Goal: Find specific page/section: Find specific page/section

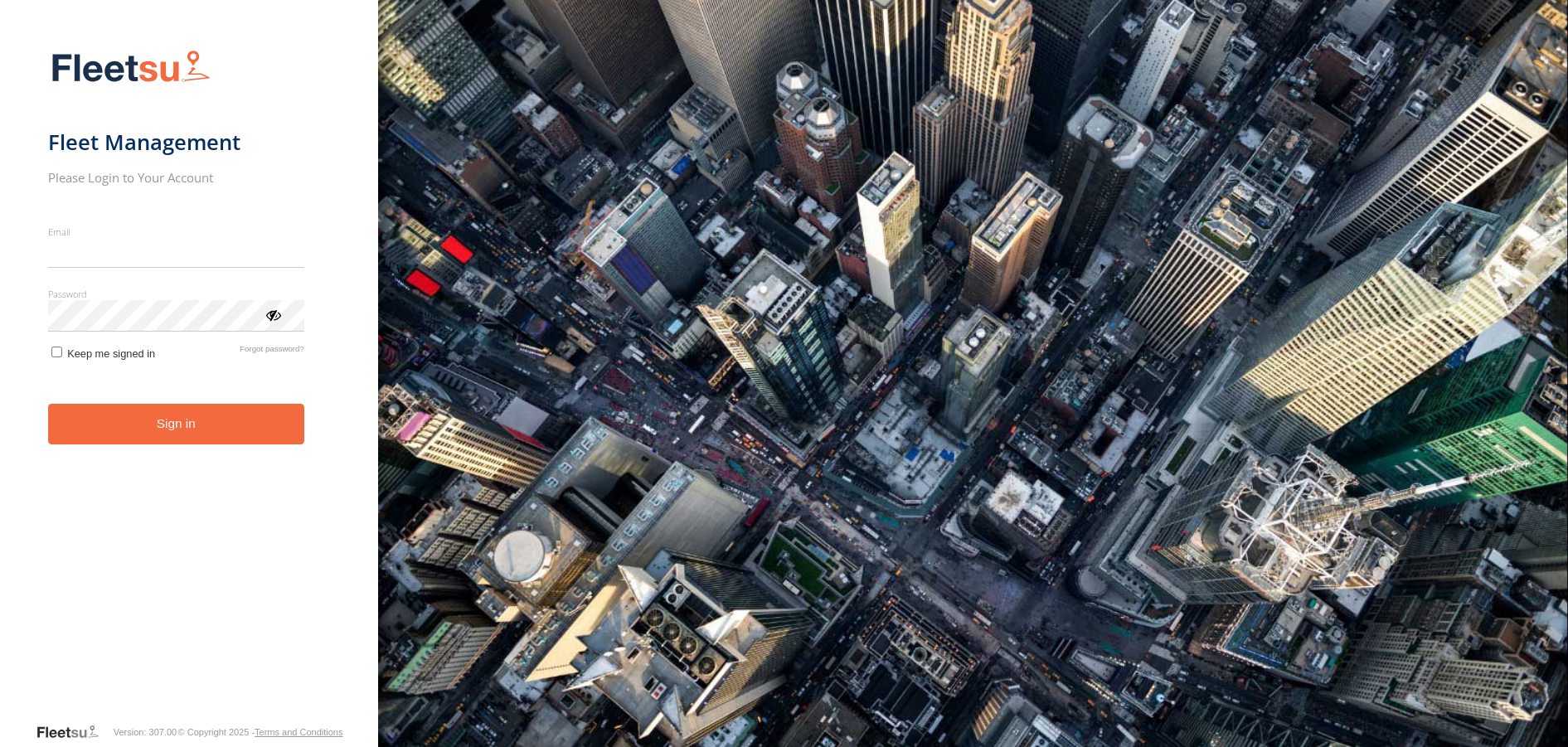
type input "**********"
click at [190, 436] on button "Sign in" at bounding box center [176, 424] width 256 height 41
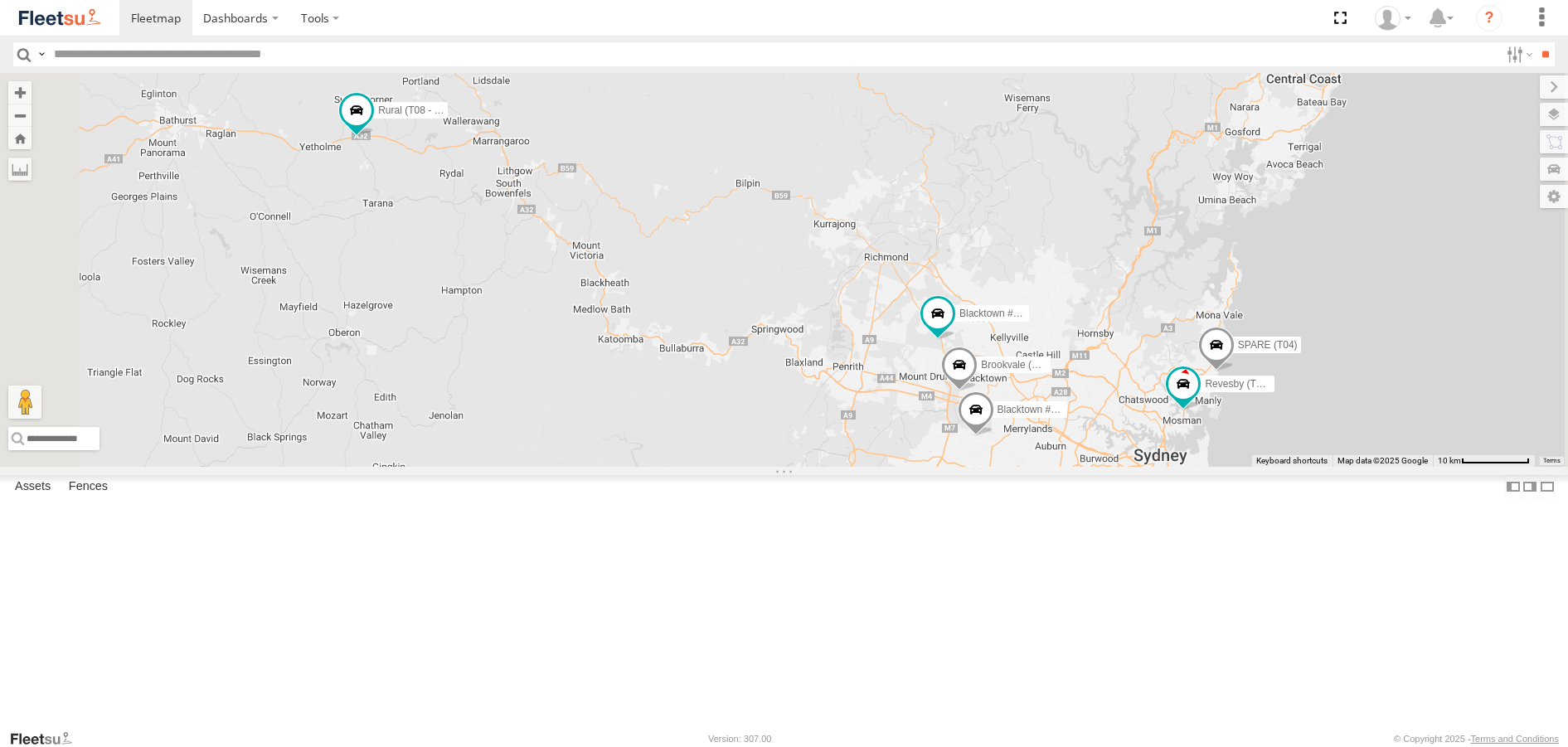
drag, startPoint x: 556, startPoint y: 276, endPoint x: 610, endPoint y: 422, distance: 155.7
click at [608, 422] on div "Brookvale (T10 - [PERSON_NAME]) Rural (T08 - [PERSON_NAME]) Blacktown #1 (T09 -…" at bounding box center [784, 270] width 1568 height 393
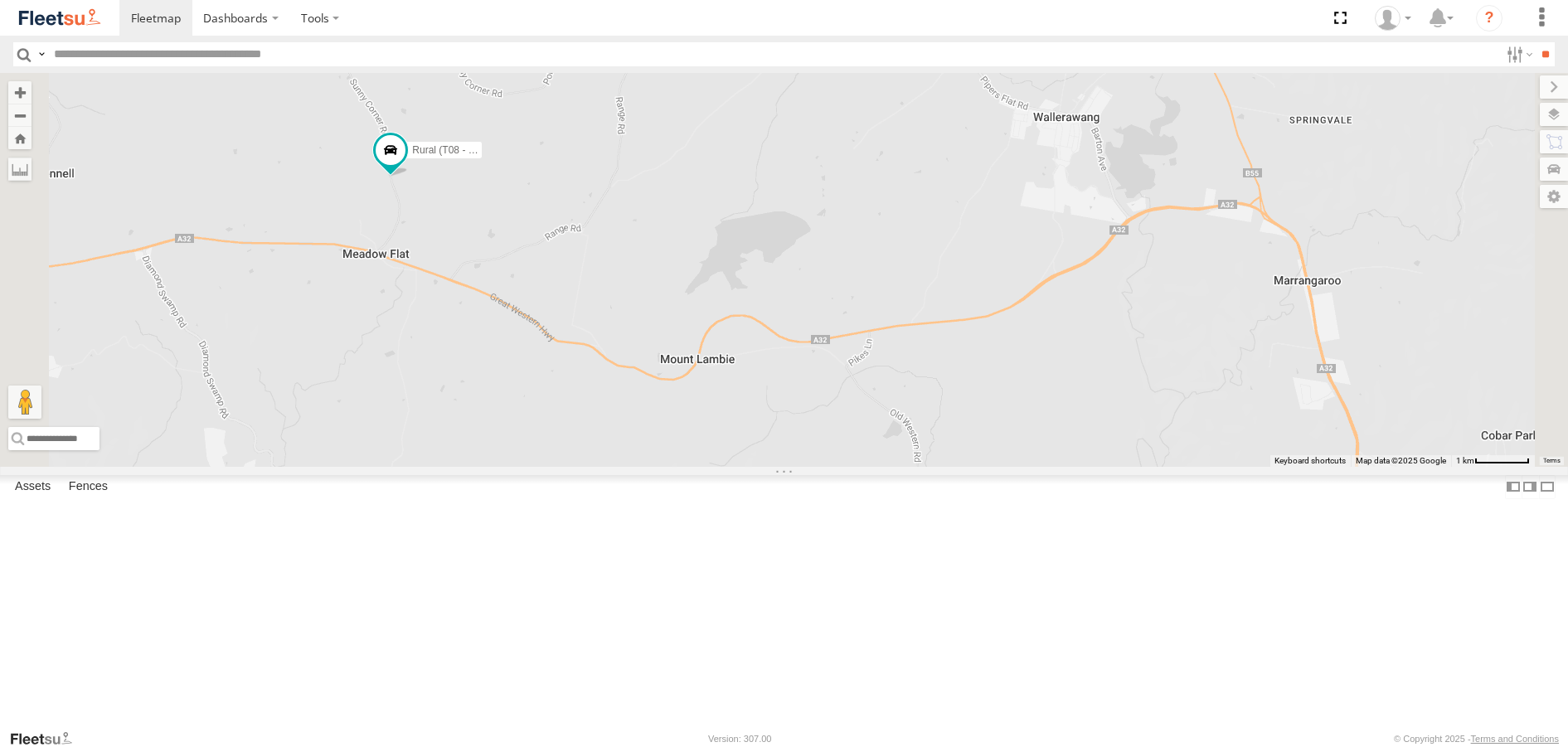
click at [893, 466] on div "Brookvale (T10 - [PERSON_NAME]) Rural (T08 - [PERSON_NAME]) Blacktown #1 (T09 -…" at bounding box center [784, 270] width 1568 height 393
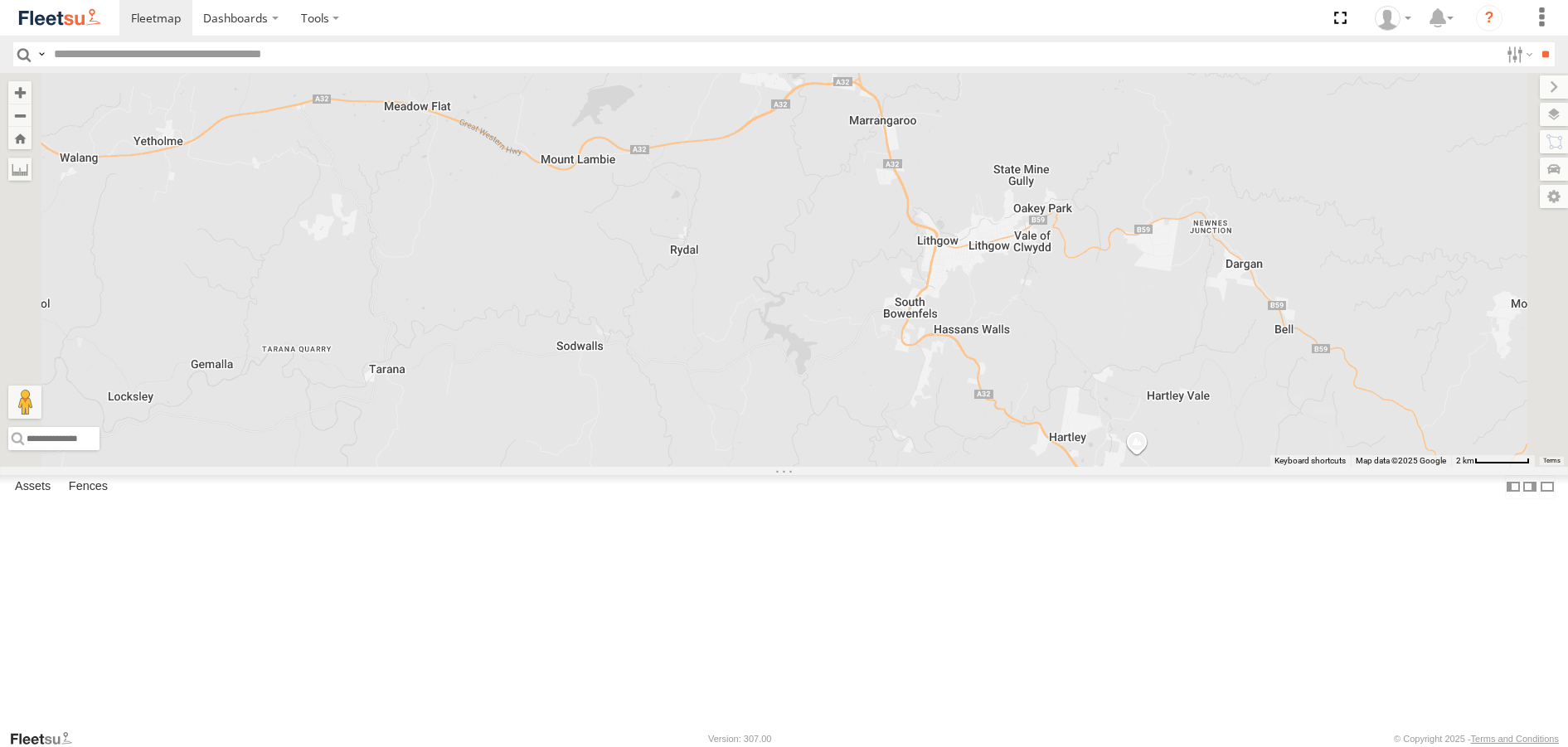
drag, startPoint x: 1001, startPoint y: 672, endPoint x: 889, endPoint y: 440, distance: 257.6
click at [889, 440] on div "Brookvale (T10 - [PERSON_NAME]) Rural (T08 - [PERSON_NAME]) Blacktown #1 (T09 -…" at bounding box center [784, 270] width 1568 height 393
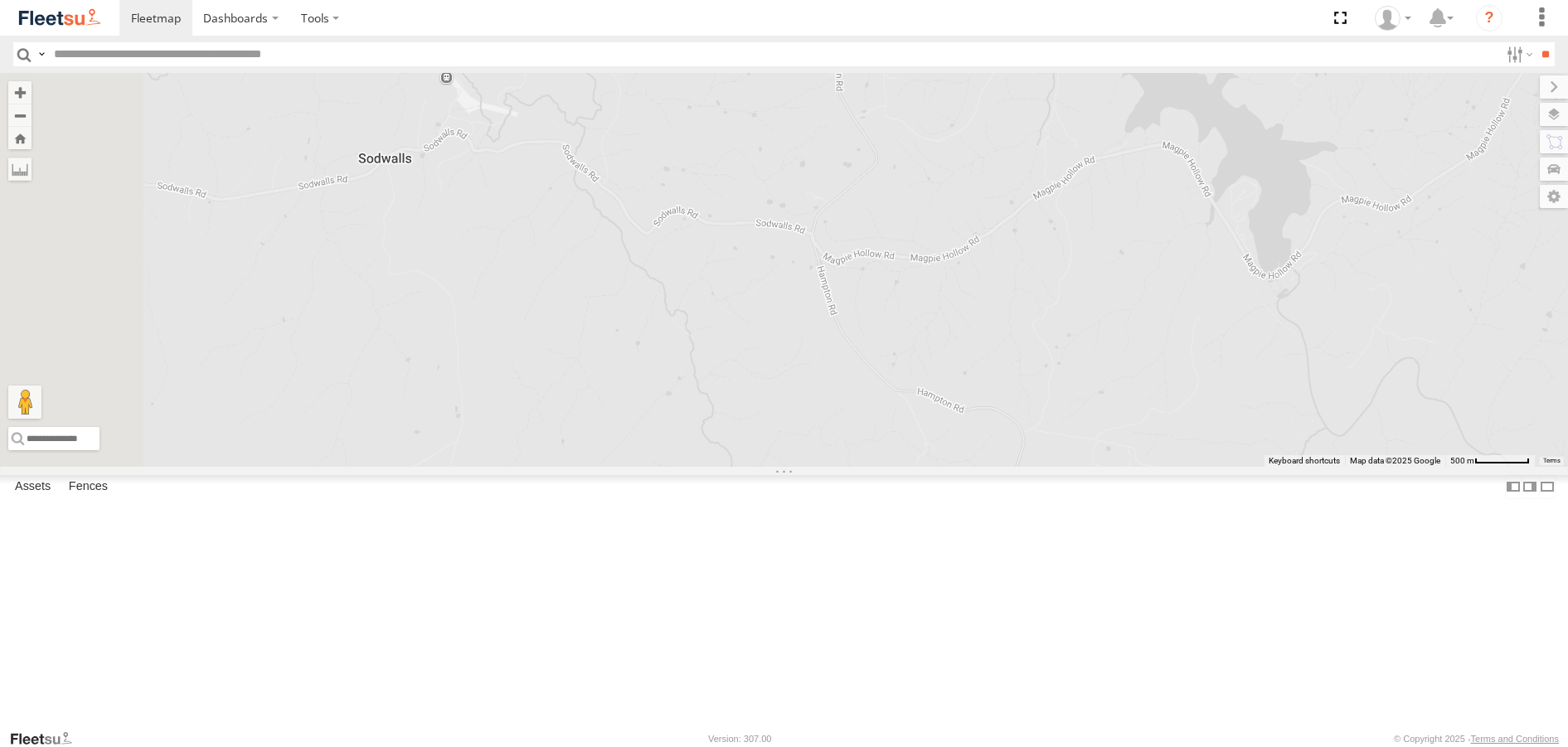
drag, startPoint x: 958, startPoint y: 543, endPoint x: 1087, endPoint y: 224, distance: 344.1
click at [1081, 230] on div "Brookvale (T10 - [PERSON_NAME]) Rural (T08 - [PERSON_NAME]) Blacktown #1 (T09 -…" at bounding box center [784, 270] width 1568 height 393
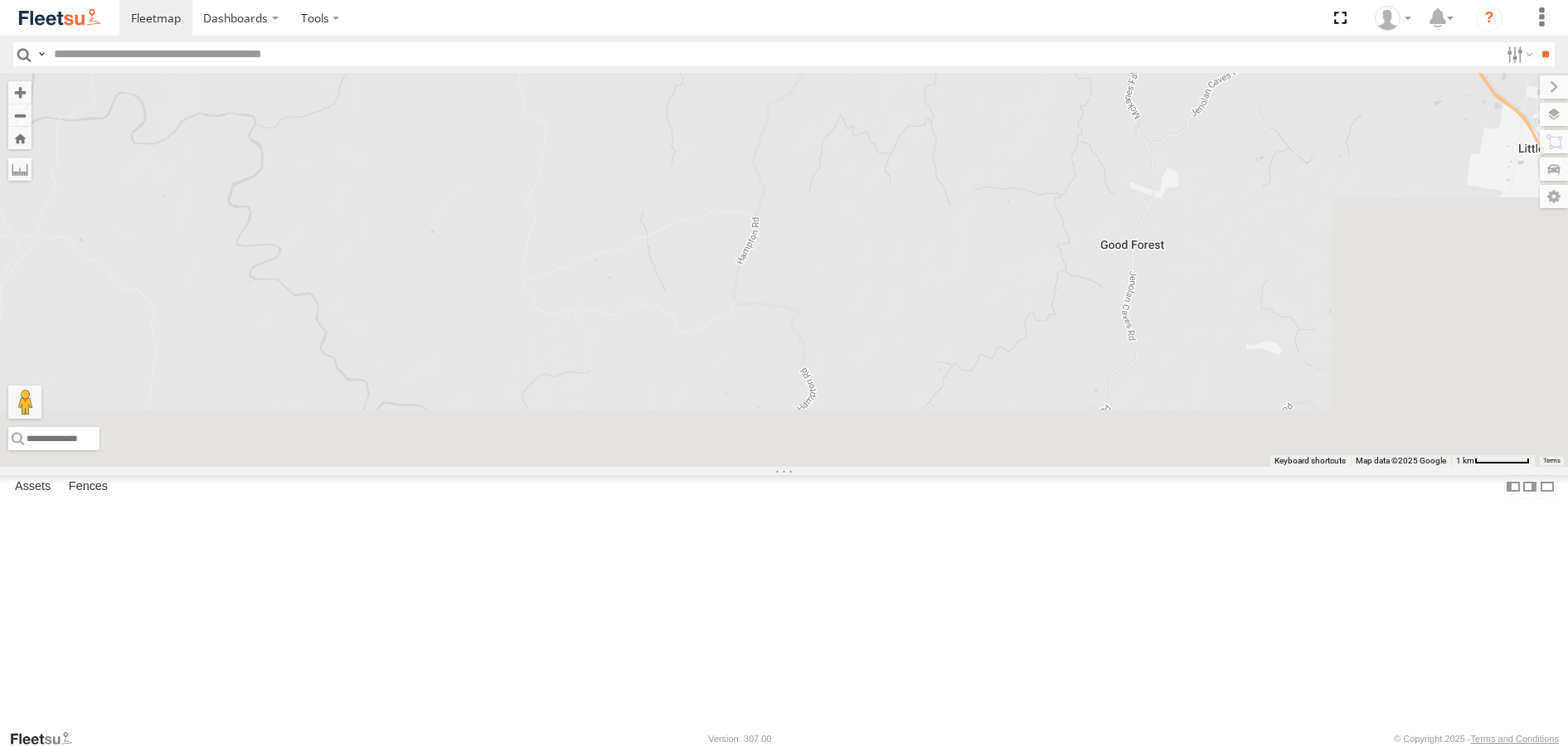
drag, startPoint x: 1009, startPoint y: 278, endPoint x: 892, endPoint y: 146, distance: 176.4
click at [893, 147] on div "Brookvale (T10 - [PERSON_NAME]) Rural (T08 - [PERSON_NAME]) Blacktown #1 (T09 -…" at bounding box center [784, 270] width 1568 height 393
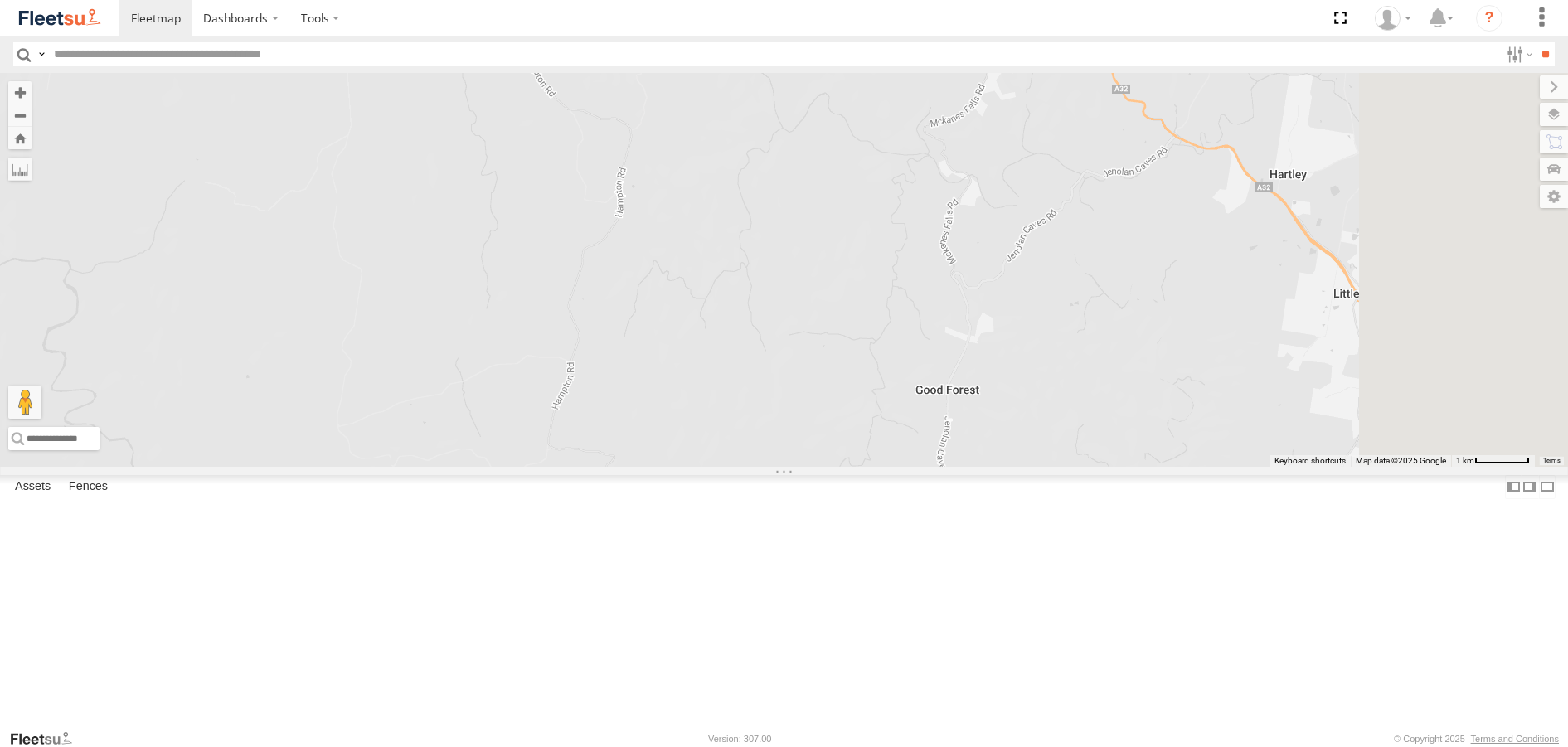
drag, startPoint x: 1046, startPoint y: 195, endPoint x: 908, endPoint y: 417, distance: 261.4
click at [911, 413] on div "Brookvale (T10 - [PERSON_NAME]) Rural (T08 - [PERSON_NAME]) Blacktown #1 (T09 -…" at bounding box center [784, 270] width 1568 height 393
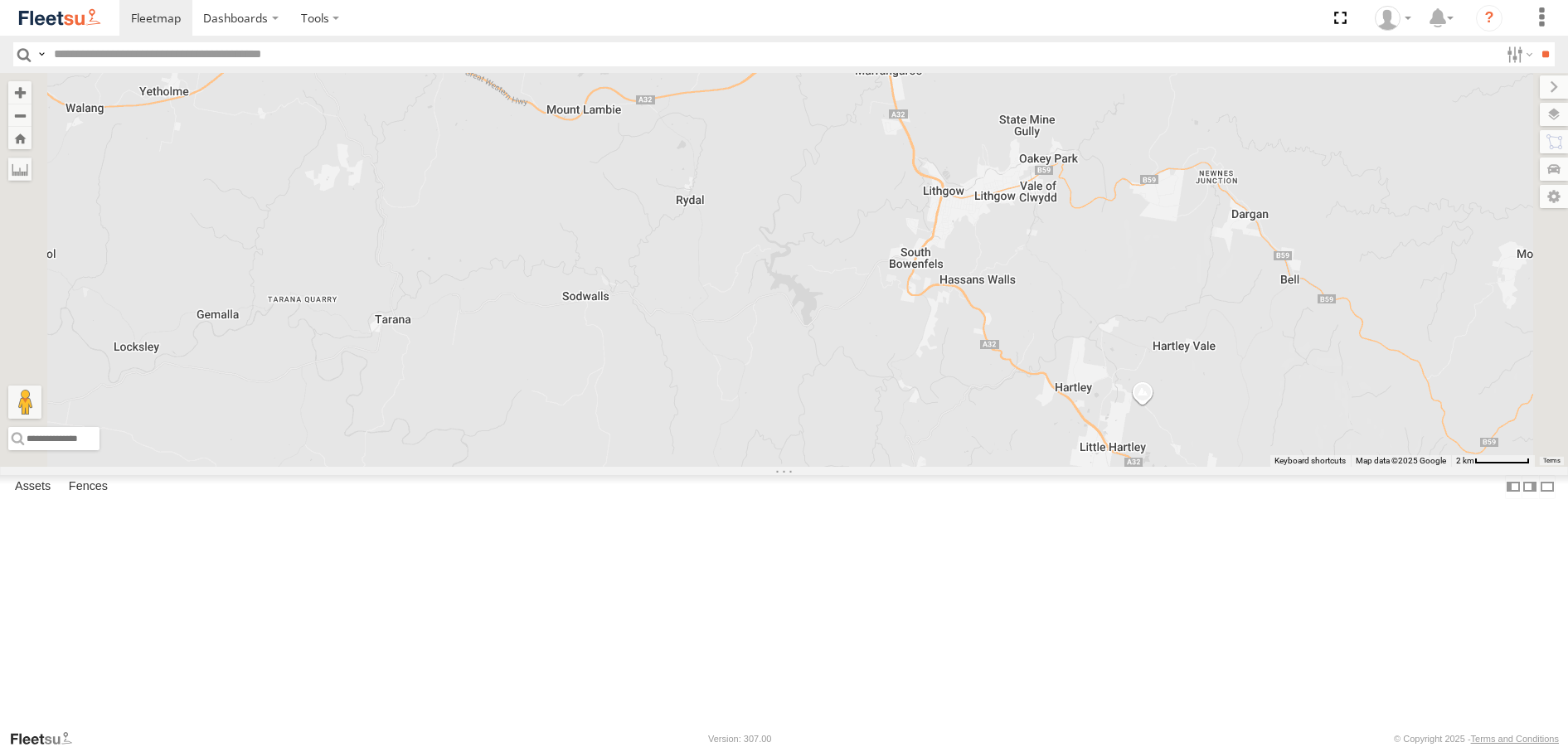
drag, startPoint x: 787, startPoint y: 397, endPoint x: 876, endPoint y: 539, distance: 167.6
click at [876, 466] on div "Brookvale (T10 - [PERSON_NAME]) Rural (T08 - [PERSON_NAME]) Blacktown #1 (T09 -…" at bounding box center [784, 270] width 1568 height 393
click at [602, 204] on div "Rural (T08 - [PERSON_NAME])" at bounding box center [784, 270] width 1568 height 393
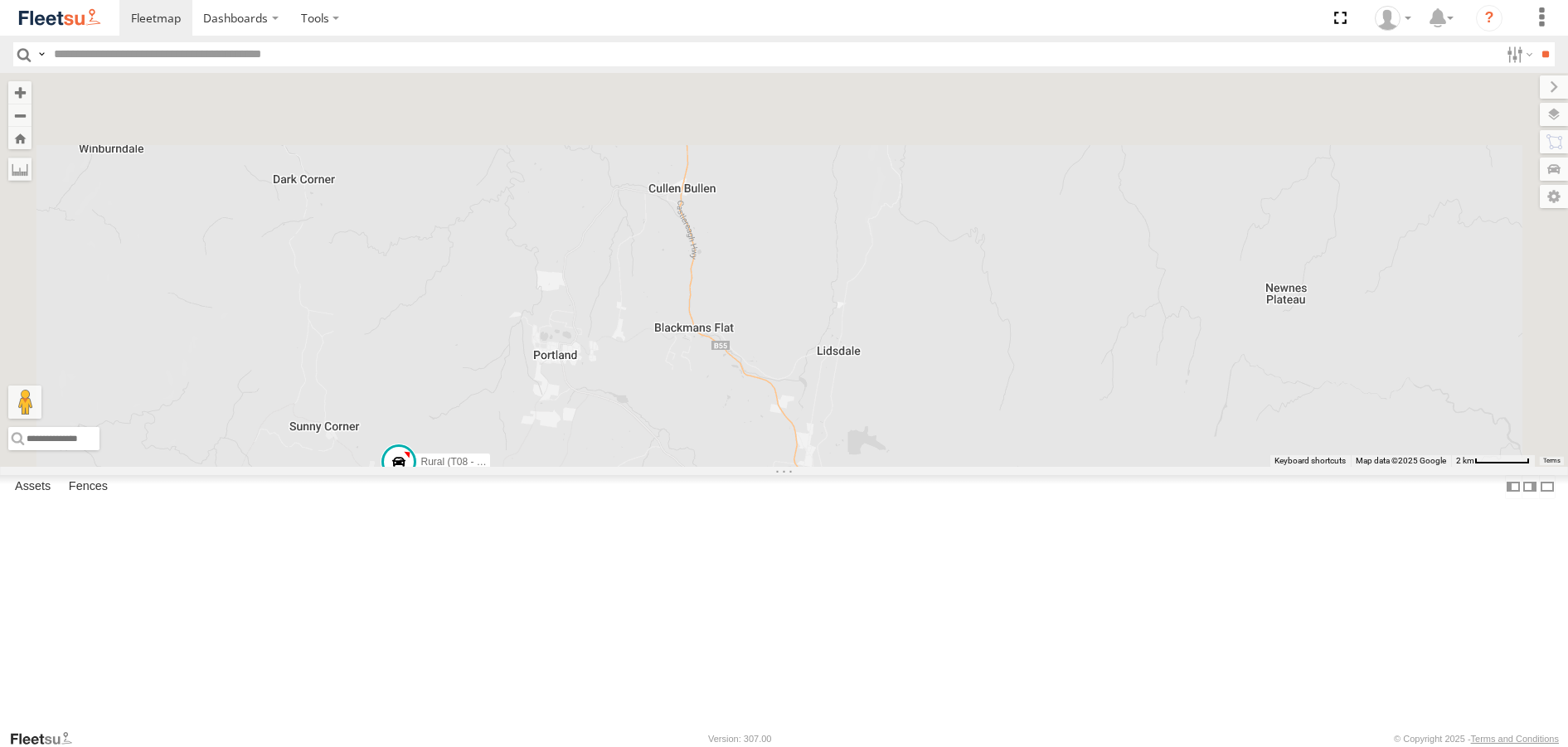
drag, startPoint x: 641, startPoint y: 262, endPoint x: 632, endPoint y: 789, distance: 527.1
click at [632, 747] on html "Dashboards" at bounding box center [784, 373] width 1568 height 747
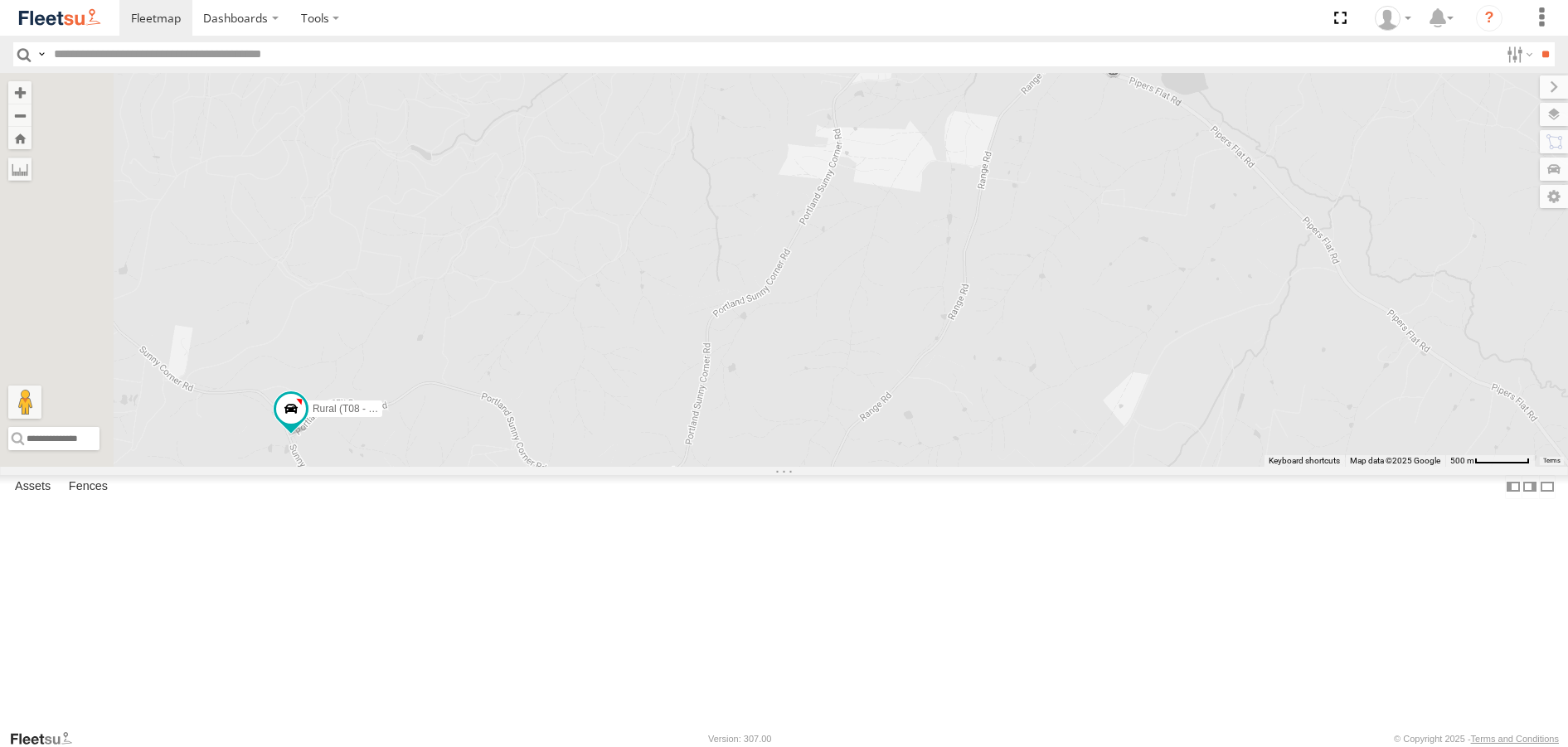
drag, startPoint x: 571, startPoint y: 521, endPoint x: 635, endPoint y: 343, distance: 189.2
click at [635, 343] on div "Rural (T08 - [PERSON_NAME])" at bounding box center [784, 270] width 1568 height 393
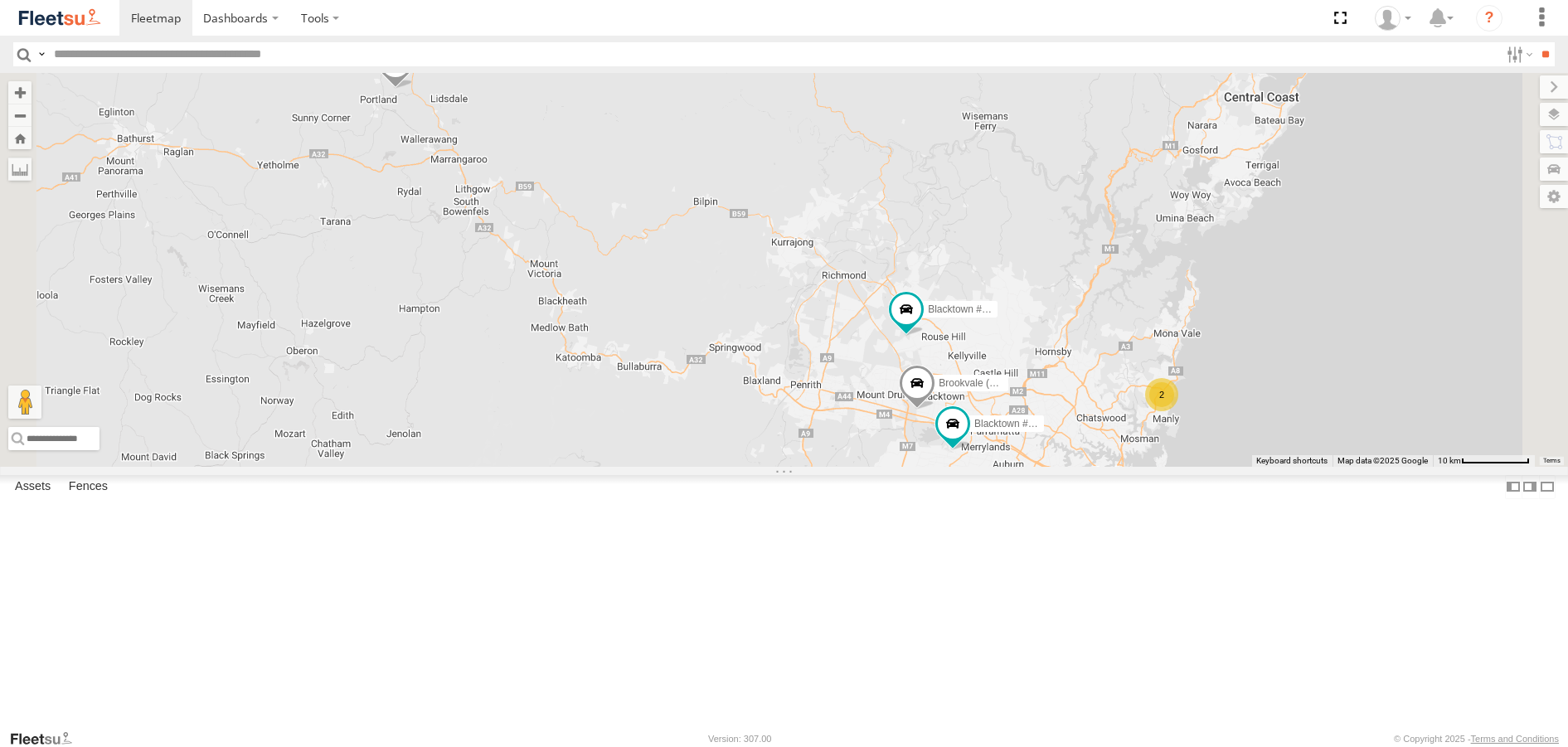
click at [507, 387] on div "Brookvale (T10 - [PERSON_NAME]) Rural (T08 - [PERSON_NAME]) Blacktown #1 (T09 -…" at bounding box center [784, 270] width 1568 height 393
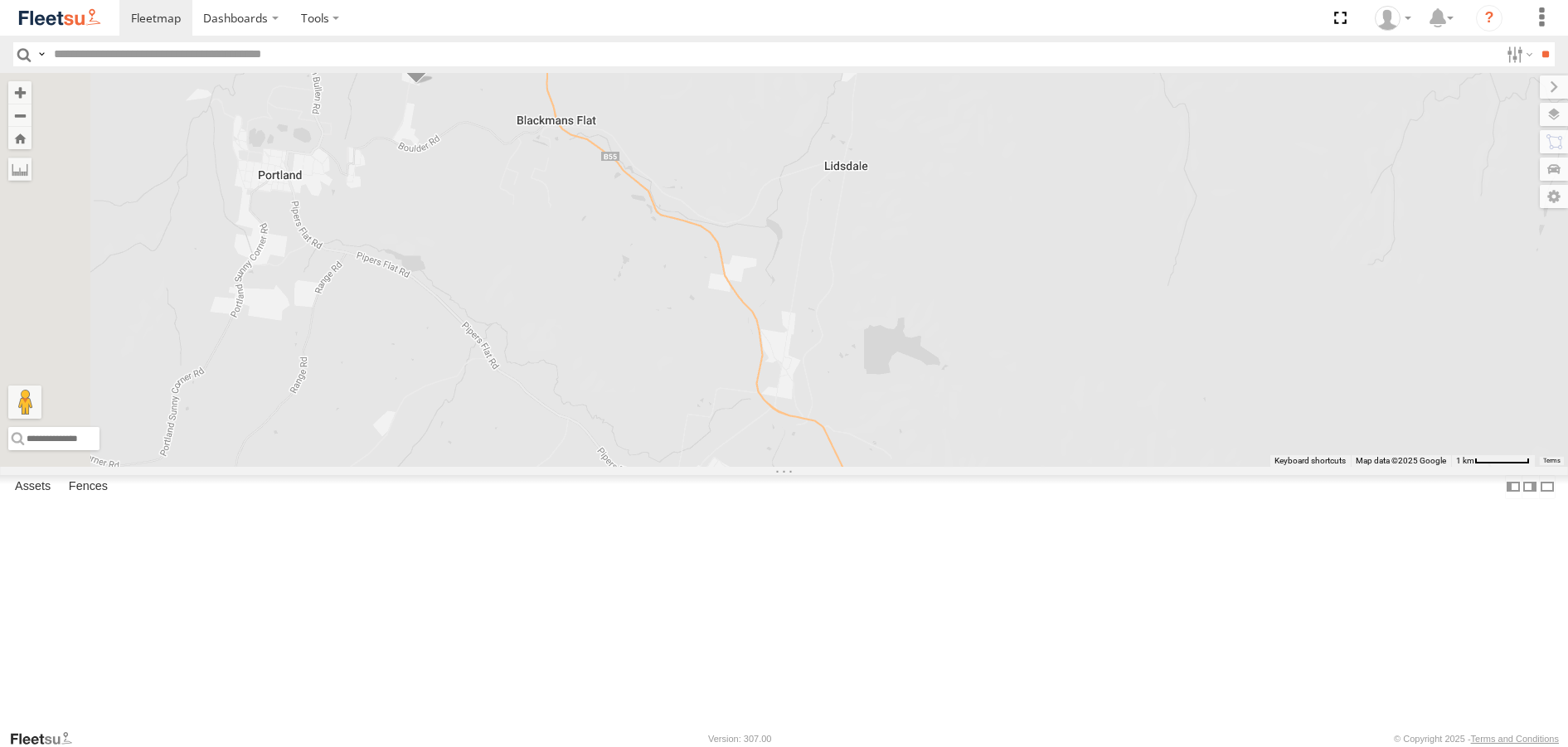
drag, startPoint x: 640, startPoint y: 122, endPoint x: 686, endPoint y: 393, distance: 274.9
click at [686, 393] on div "Brookvale (T10 - [PERSON_NAME]) Rural (T08 - [PERSON_NAME]) Blacktown #1 (T09 -…" at bounding box center [784, 270] width 1568 height 393
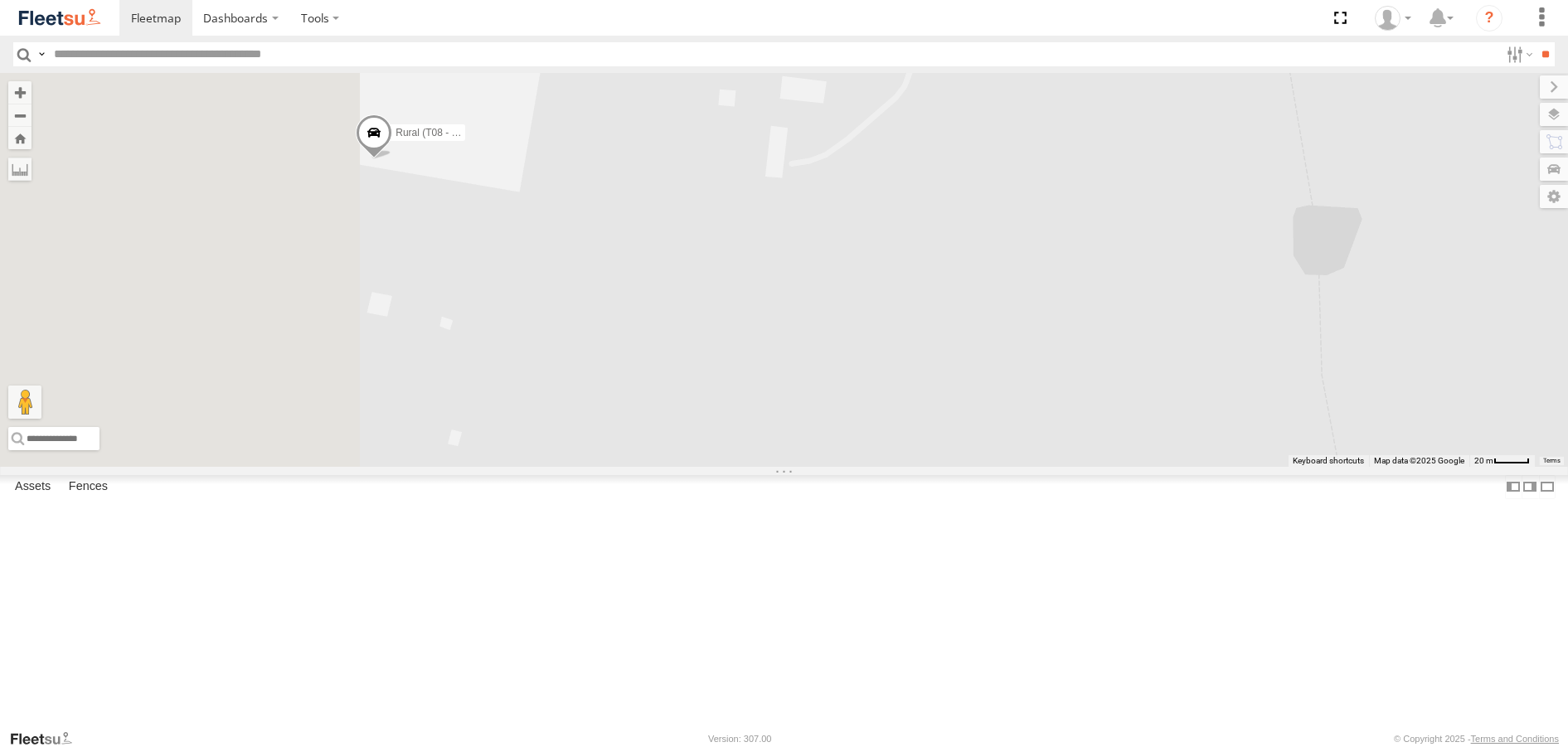
drag, startPoint x: 528, startPoint y: 320, endPoint x: 1022, endPoint y: 391, distance: 499.1
click at [988, 395] on div "Rural (T08 - [PERSON_NAME])" at bounding box center [784, 270] width 1568 height 393
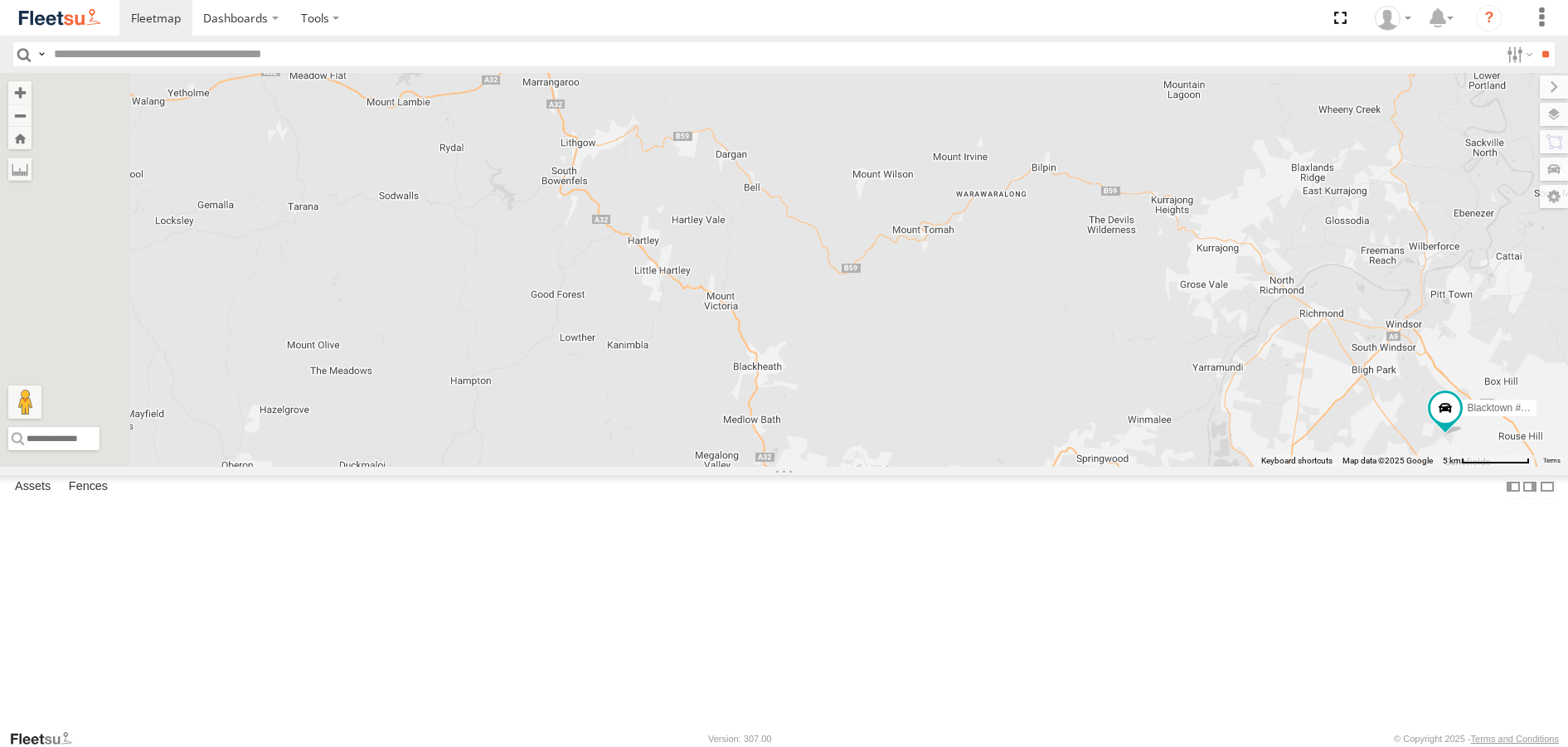
drag, startPoint x: 659, startPoint y: 367, endPoint x: 751, endPoint y: 472, distance: 139.6
click at [751, 466] on div "Brookvale (T10 - [PERSON_NAME]) Rural (T08 - [PERSON_NAME]) Blacktown #1 (T09 -…" at bounding box center [784, 270] width 1568 height 393
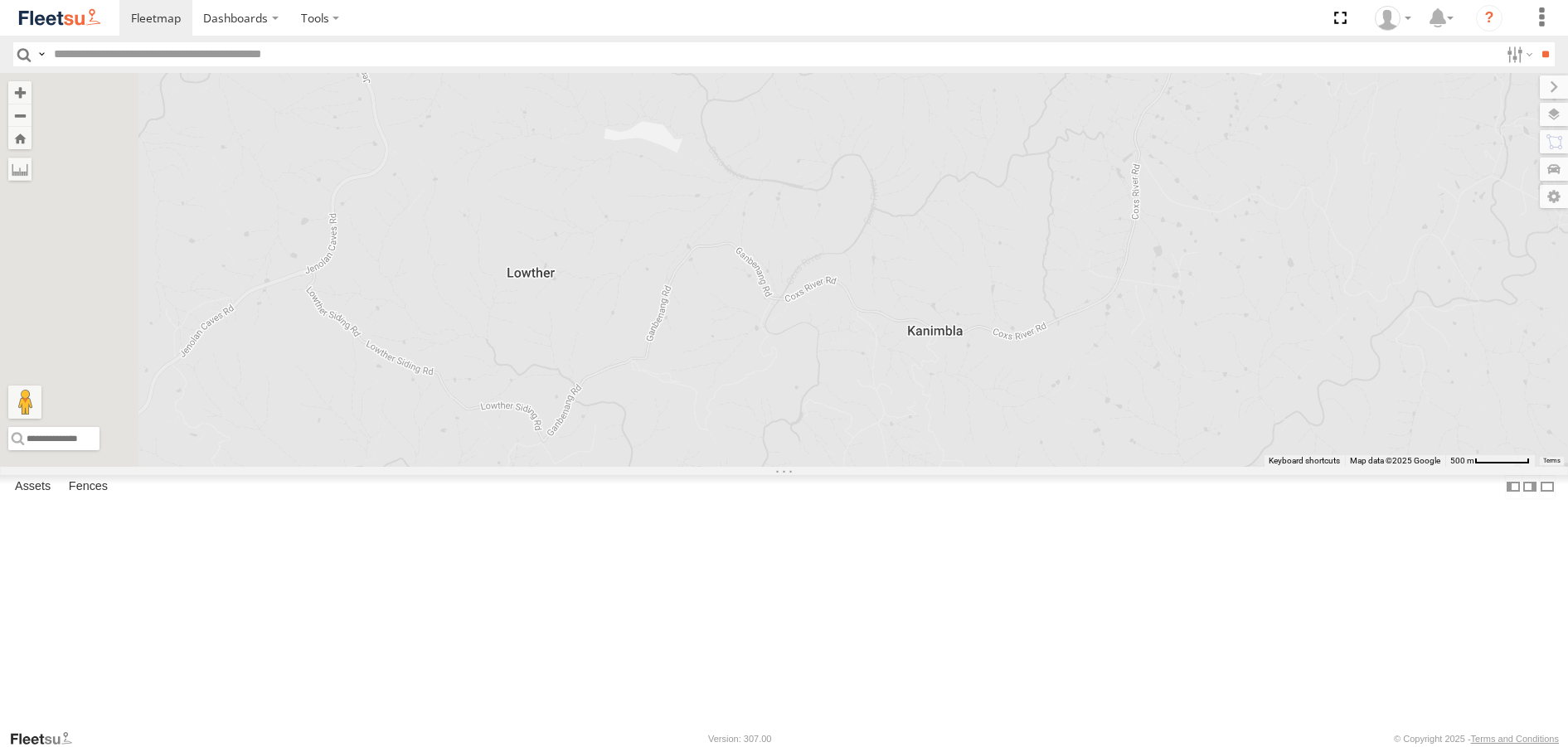
drag, startPoint x: 679, startPoint y: 547, endPoint x: 872, endPoint y: 325, distance: 294.2
click at [872, 325] on div "Brookvale (T10 - [PERSON_NAME]) Rural (T08 - [PERSON_NAME]) Blacktown #1 (T09 -…" at bounding box center [784, 270] width 1568 height 393
drag, startPoint x: 1175, startPoint y: 608, endPoint x: 734, endPoint y: 527, distance: 448.4
click at [734, 466] on div "Brookvale (T10 - [PERSON_NAME]) Rural (T08 - [PERSON_NAME]) Blacktown #1 (T09 -…" at bounding box center [784, 270] width 1568 height 393
drag, startPoint x: 1049, startPoint y: 591, endPoint x: 794, endPoint y: 615, distance: 256.1
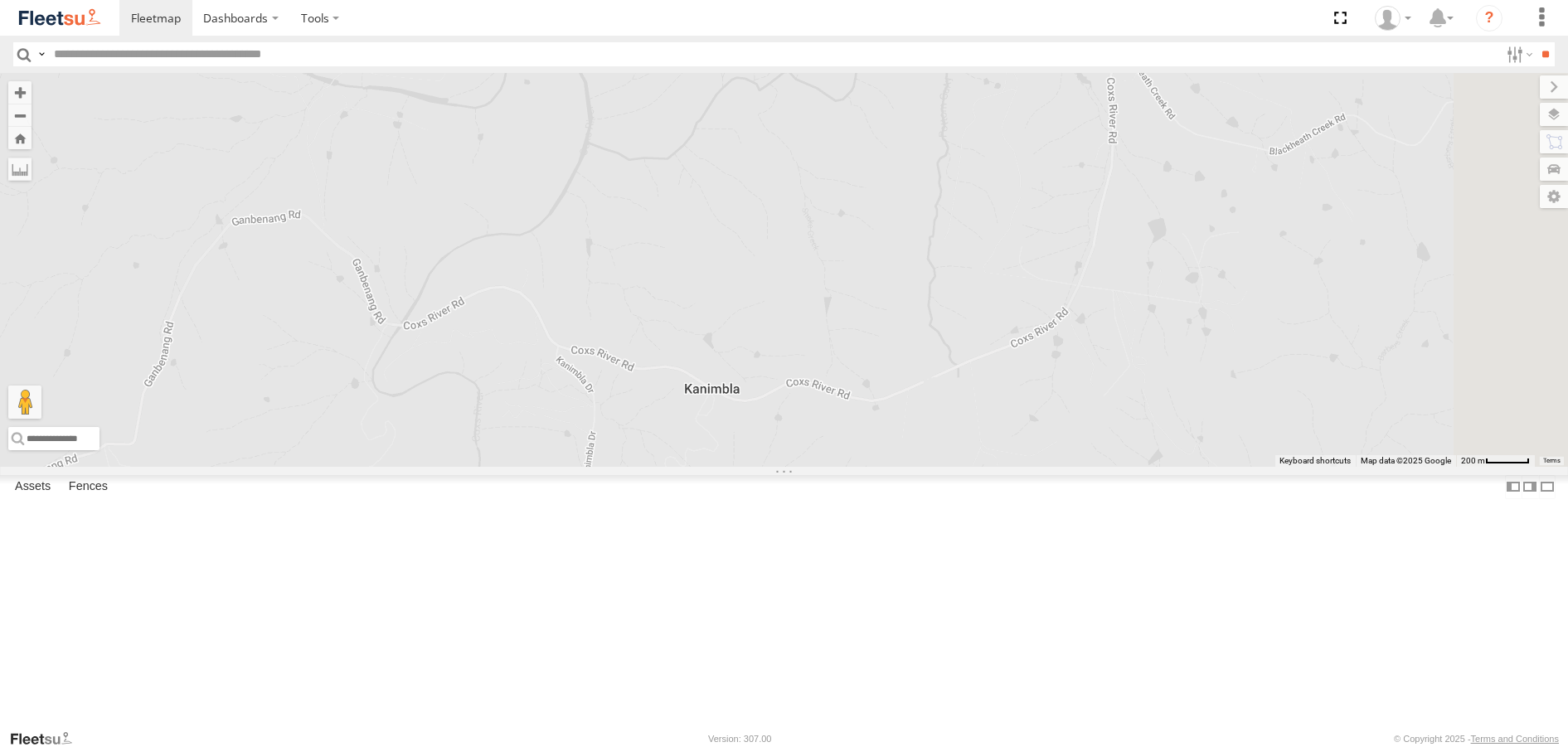
click at [794, 466] on div "Brookvale (T10 - [PERSON_NAME]) Rural (T08 - [PERSON_NAME]) Blacktown #1 (T09 -…" at bounding box center [784, 270] width 1568 height 393
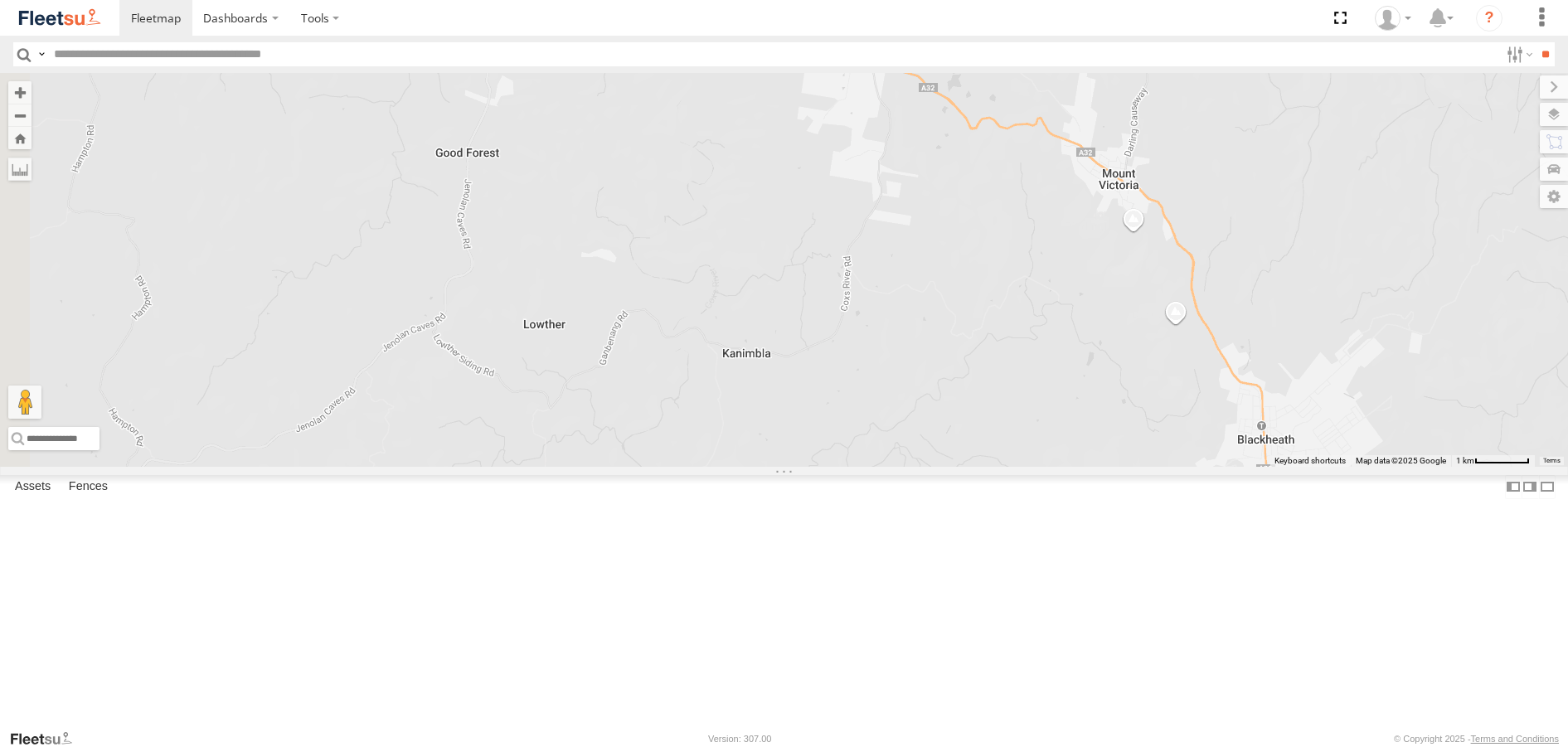
drag, startPoint x: 660, startPoint y: 526, endPoint x: 864, endPoint y: 531, distance: 204.1
click at [861, 466] on div "Brookvale (T10 - [PERSON_NAME]) Rural (T08 - [PERSON_NAME]) Blacktown #1 (T09 -…" at bounding box center [784, 270] width 1568 height 393
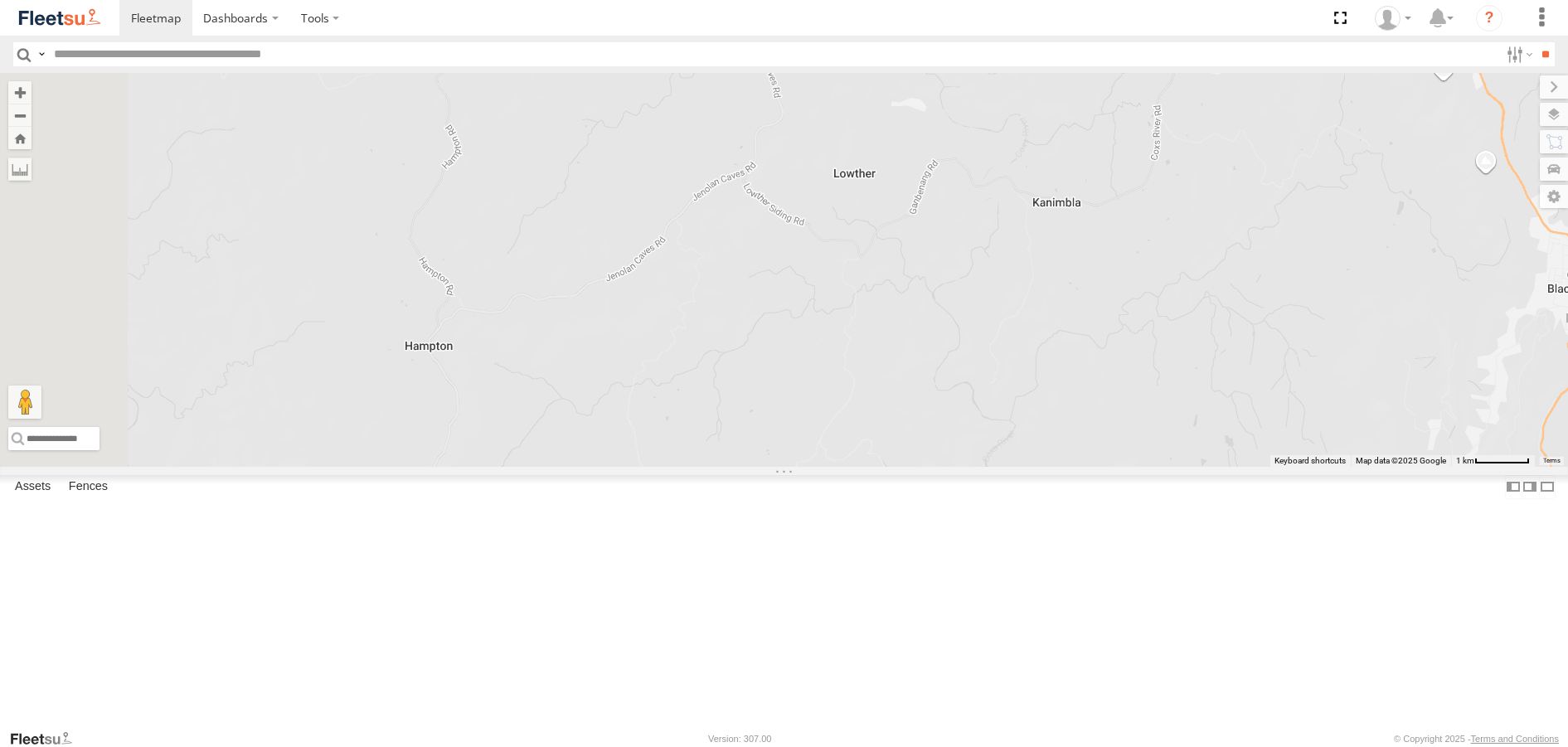
drag, startPoint x: 698, startPoint y: 557, endPoint x: 1013, endPoint y: 408, distance: 348.5
click at [1025, 405] on div "Brookvale (T10 - [PERSON_NAME]) Rural (T08 - [PERSON_NAME]) Blacktown #1 (T09 -…" at bounding box center [784, 270] width 1568 height 393
drag, startPoint x: 676, startPoint y: 624, endPoint x: 623, endPoint y: 443, distance: 188.6
click at [623, 443] on div "Brookvale (T10 - [PERSON_NAME]) Rural (T08 - [PERSON_NAME]) Blacktown #1 (T09 -…" at bounding box center [784, 270] width 1568 height 393
drag, startPoint x: 980, startPoint y: 574, endPoint x: 950, endPoint y: 472, distance: 106.3
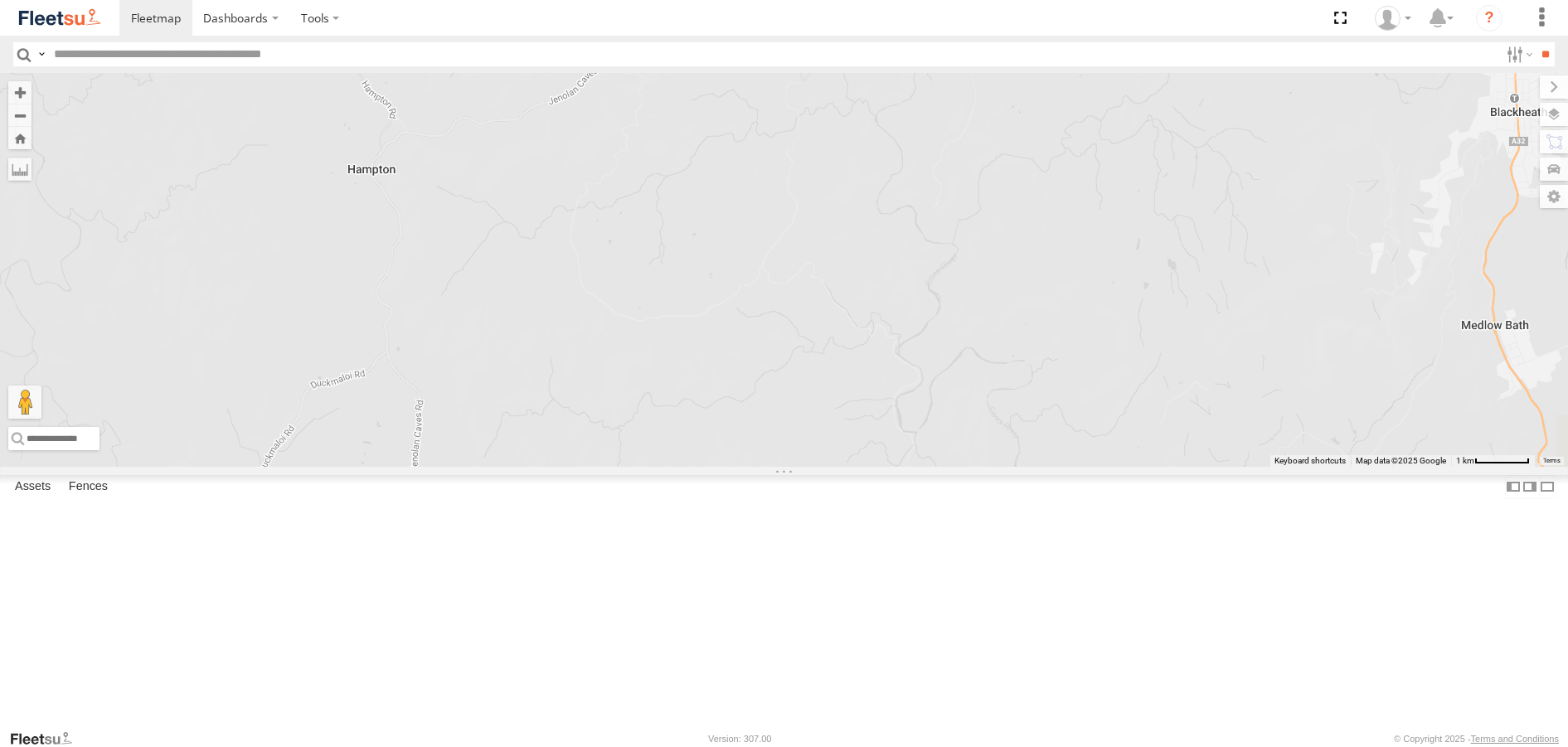
click at [949, 466] on div "Brookvale (T10 - [PERSON_NAME]) Rural (T08 - [PERSON_NAME]) Blacktown #1 (T09 -…" at bounding box center [784, 270] width 1568 height 393
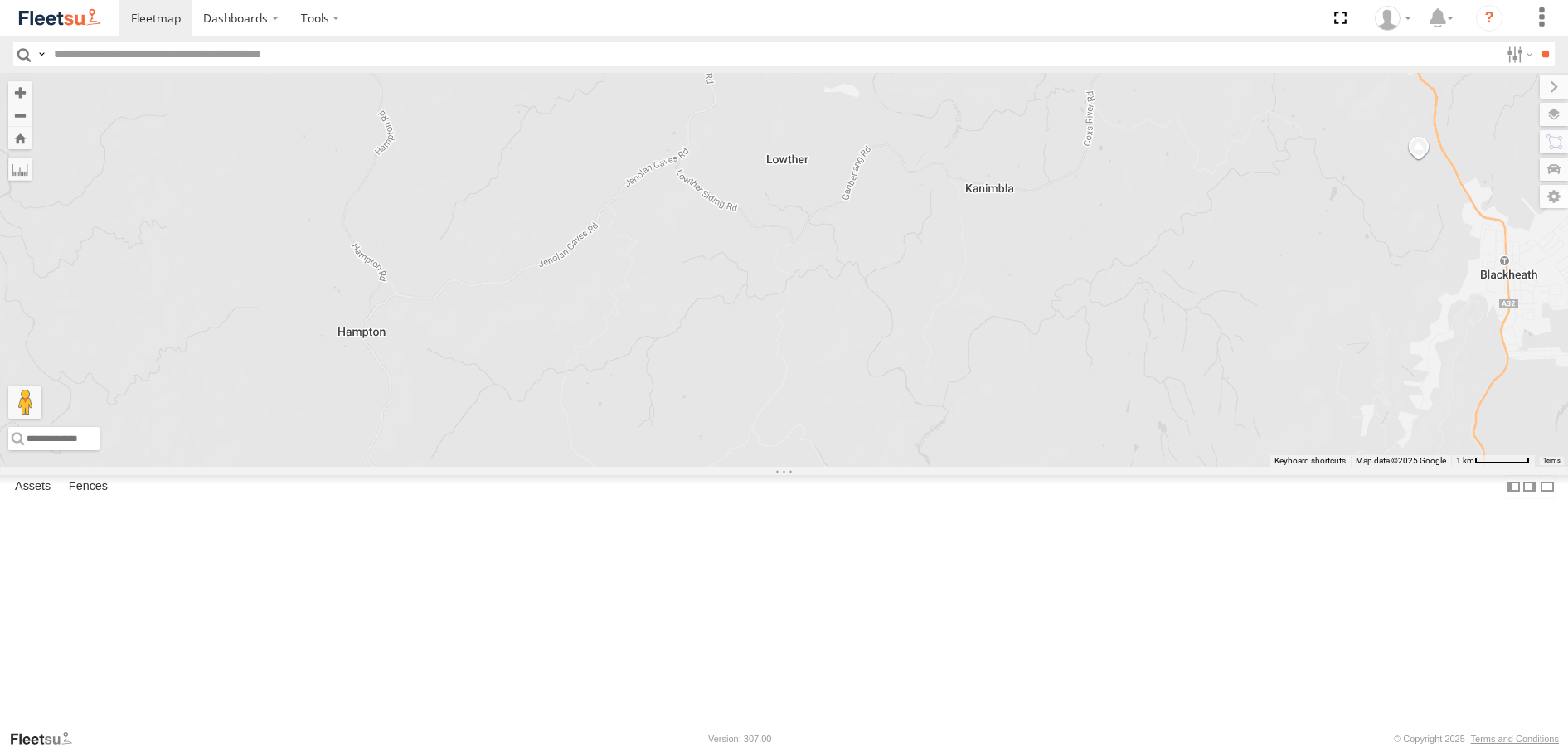
drag, startPoint x: 1012, startPoint y: 564, endPoint x: 1001, endPoint y: 729, distance: 165.4
click at [1001, 466] on div "Brookvale (T10 - [PERSON_NAME]) Rural (T08 - [PERSON_NAME]) Blacktown #1 (T09 -…" at bounding box center [784, 270] width 1568 height 393
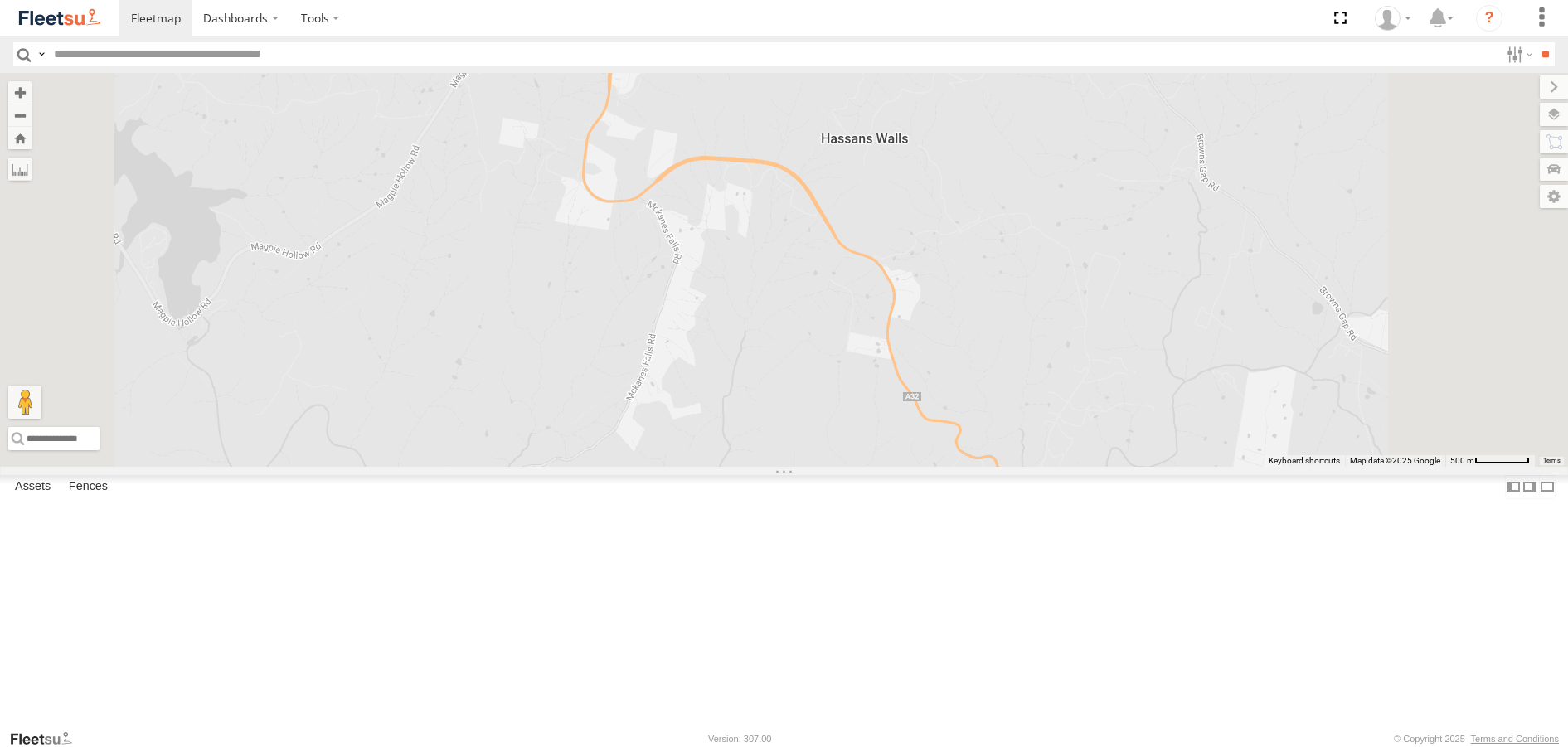
drag, startPoint x: 895, startPoint y: 196, endPoint x: 832, endPoint y: 167, distance: 69.4
click at [833, 169] on div "Rural (T08 - [PERSON_NAME])" at bounding box center [784, 270] width 1568 height 393
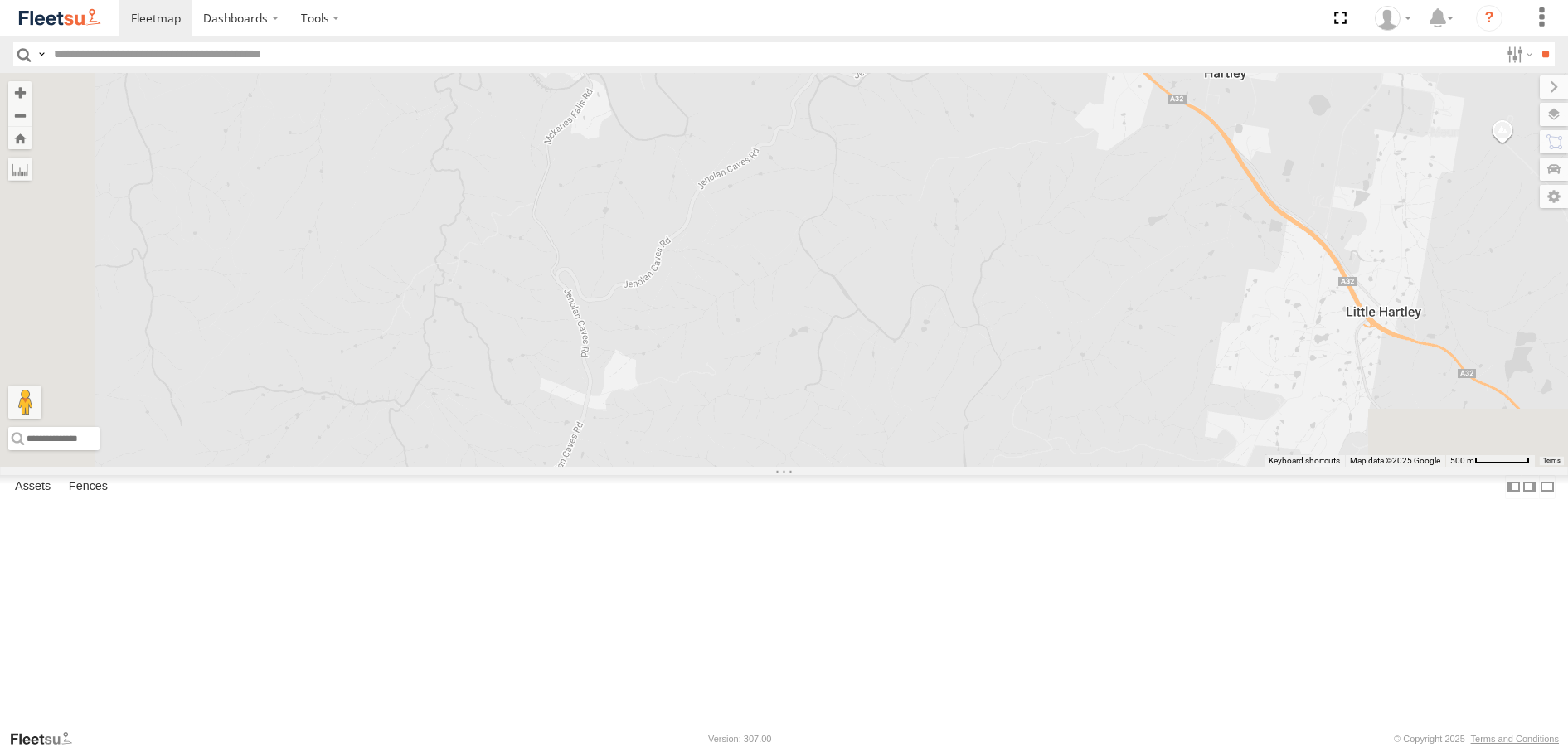
drag, startPoint x: 805, startPoint y: 595, endPoint x: 824, endPoint y: 162, distance: 433.4
click at [824, 162] on div "Rural (T08 - [PERSON_NAME])" at bounding box center [784, 270] width 1568 height 393
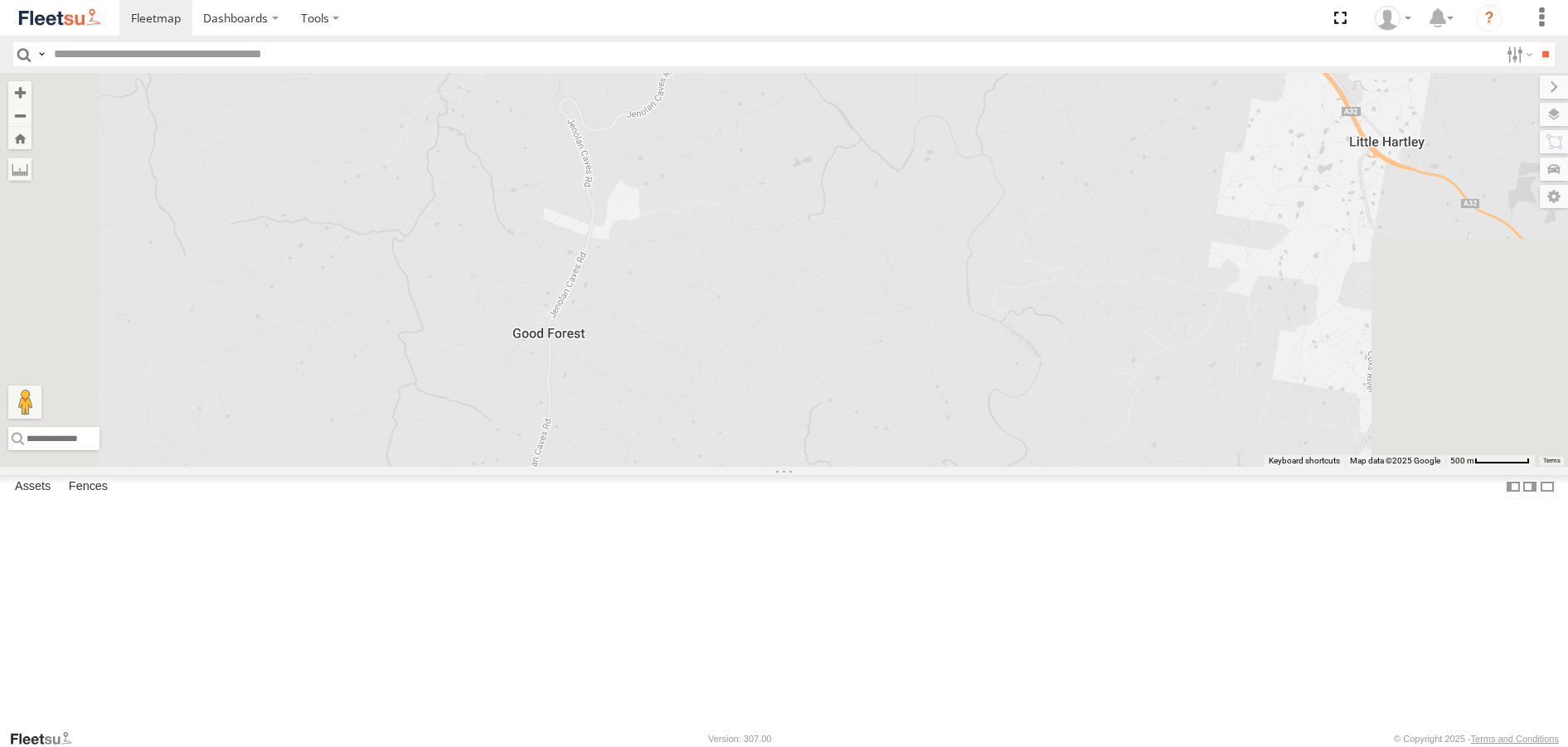
drag, startPoint x: 844, startPoint y: 382, endPoint x: 817, endPoint y: 136, distance: 247.5
click at [817, 136] on div "Rural (T08 - [PERSON_NAME])" at bounding box center [784, 270] width 1568 height 393
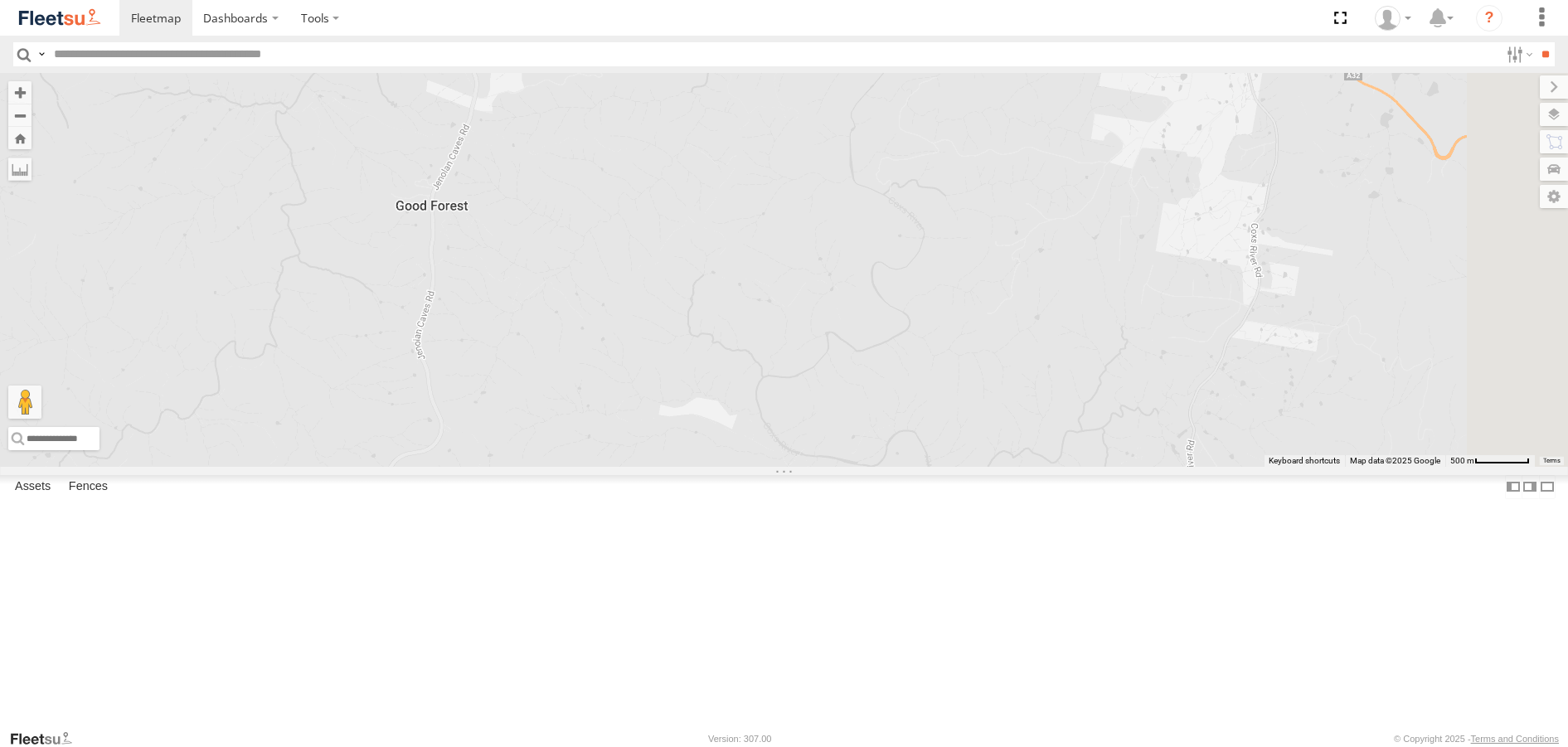
drag, startPoint x: 976, startPoint y: 610, endPoint x: 875, endPoint y: 618, distance: 101.3
click at [878, 466] on div "Rural (T08 - [PERSON_NAME])" at bounding box center [784, 270] width 1568 height 393
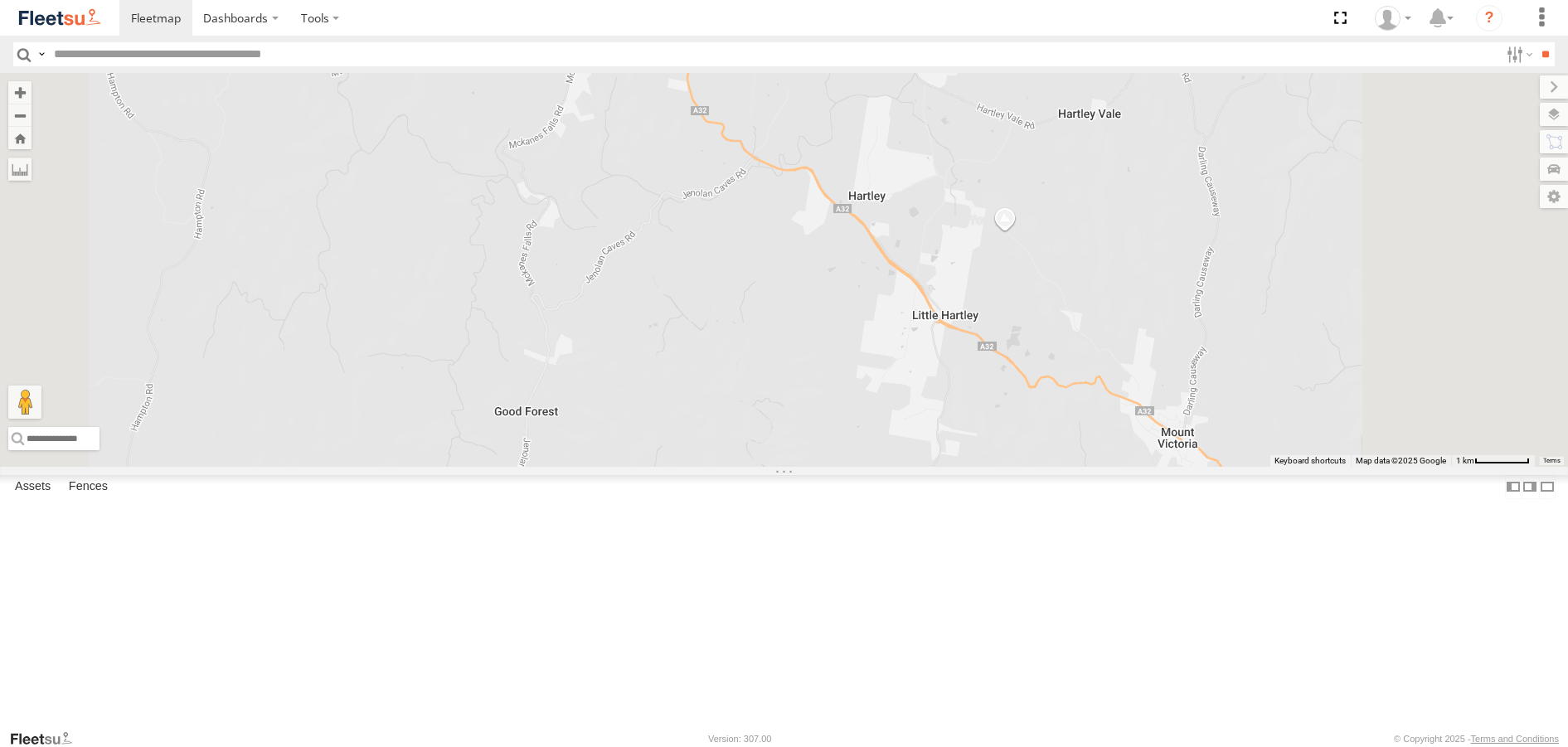
drag, startPoint x: 889, startPoint y: 349, endPoint x: 881, endPoint y: 525, distance: 176.2
click at [881, 466] on div "Rural (T08 - [PERSON_NAME])" at bounding box center [784, 270] width 1568 height 393
